Goal: Transaction & Acquisition: Purchase product/service

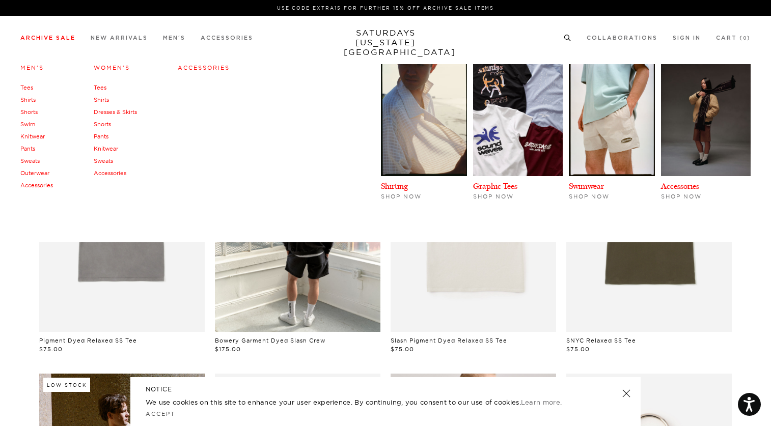
click at [55, 36] on link "Archive Sale" at bounding box center [47, 38] width 55 height 6
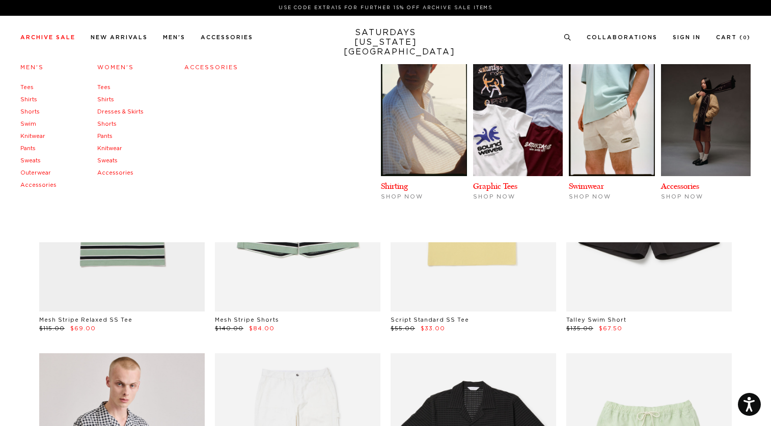
click at [33, 67] on link "Men's" at bounding box center [31, 68] width 23 height 6
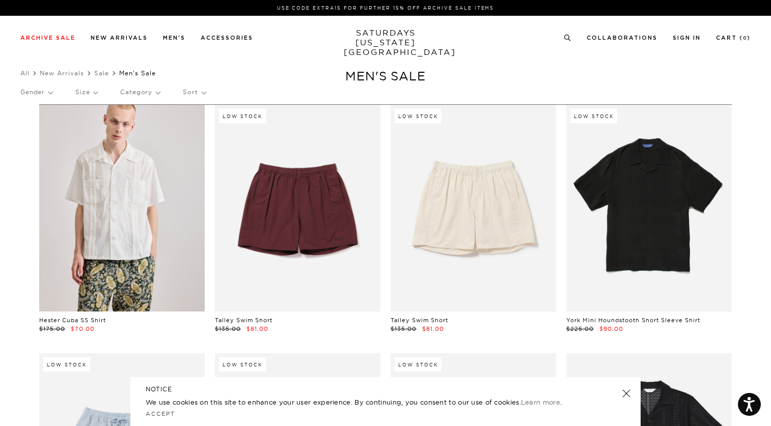
click at [197, 87] on p "Sort" at bounding box center [194, 91] width 22 height 23
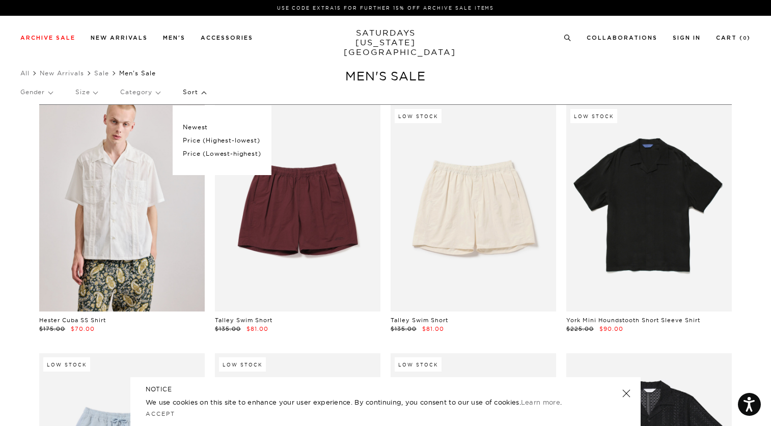
click at [224, 160] on div "Newest Price (Highest-lowest) Price (Lowest-highest)" at bounding box center [222, 140] width 98 height 70
click at [224, 158] on p "Price (Lowest-highest)" at bounding box center [222, 153] width 78 height 13
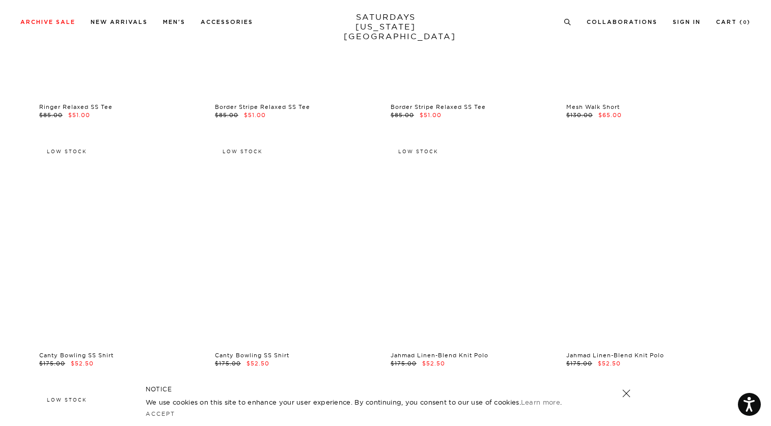
scroll to position [4486, 0]
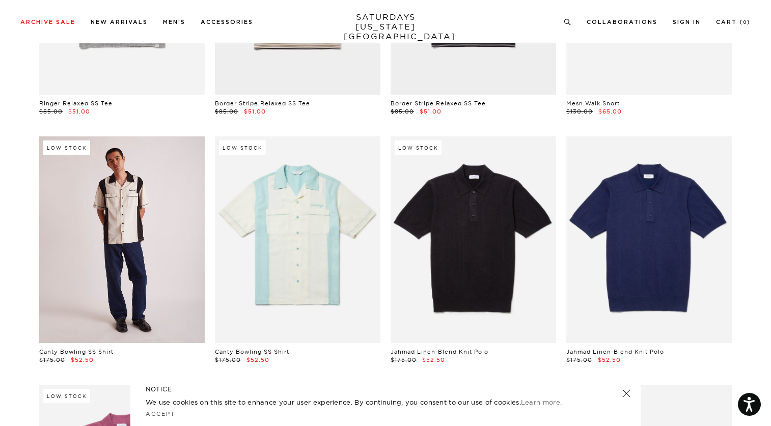
click at [106, 237] on link at bounding box center [121, 239] width 165 height 207
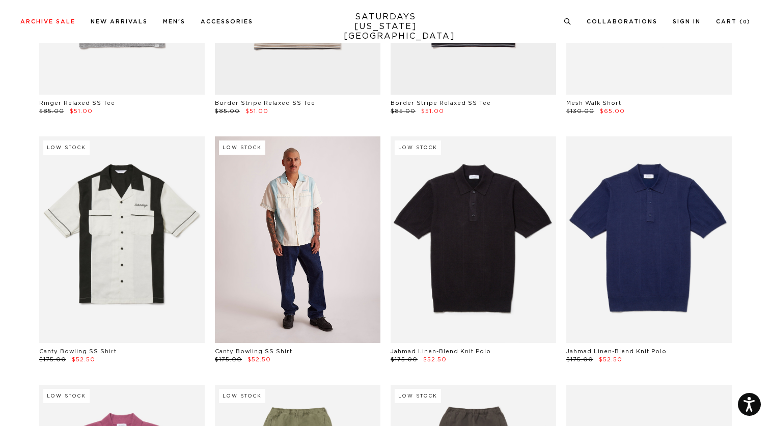
click at [326, 185] on link at bounding box center [297, 239] width 165 height 207
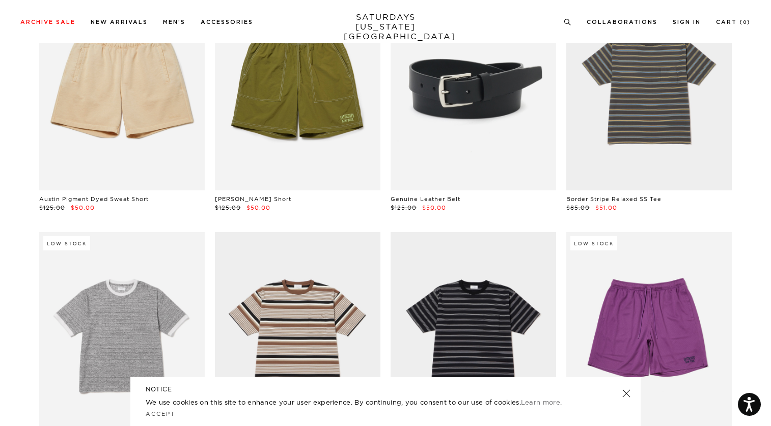
scroll to position [3877, 0]
